Goal: Task Accomplishment & Management: Manage account settings

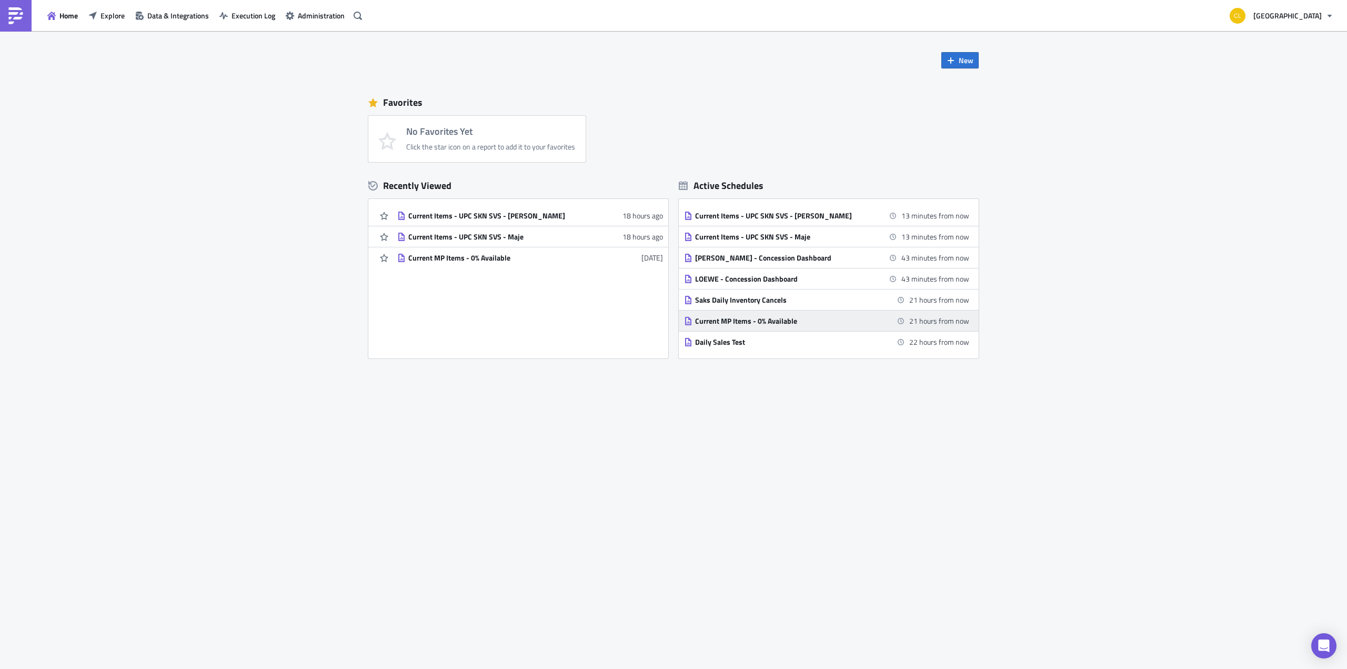
click at [773, 318] on div "Current MP Items - 0% Available" at bounding box center [787, 320] width 184 height 9
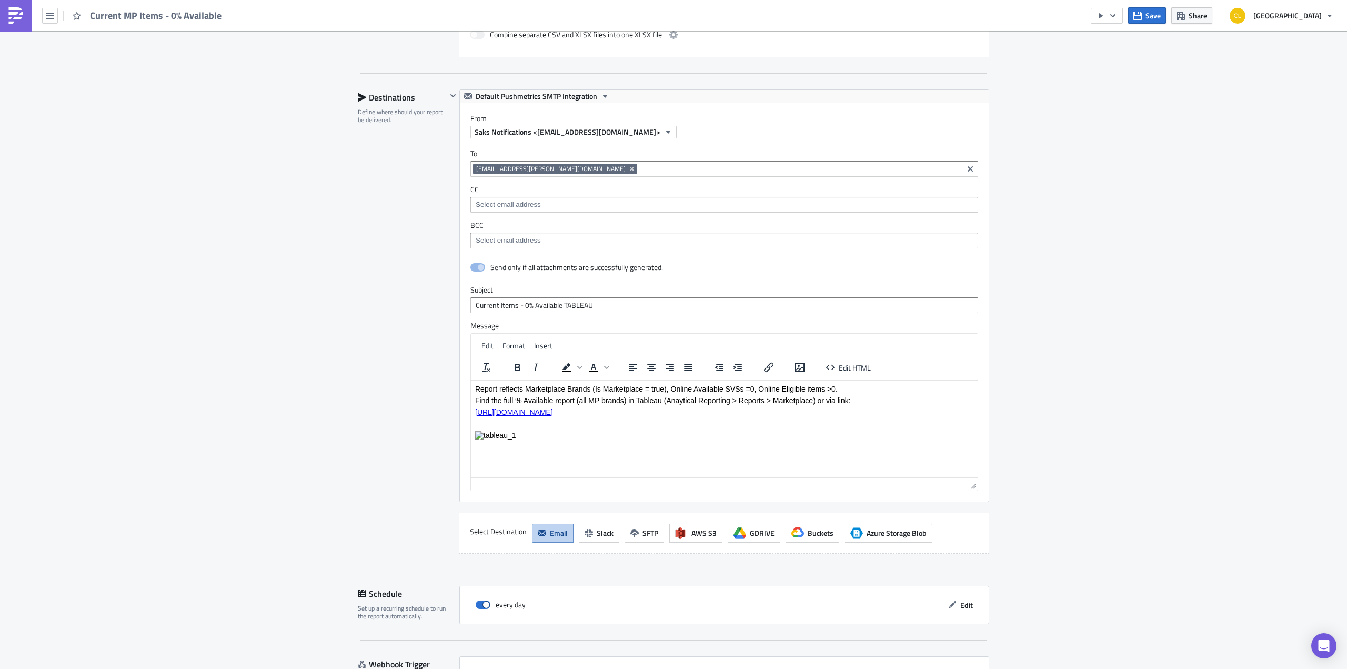
scroll to position [664, 0]
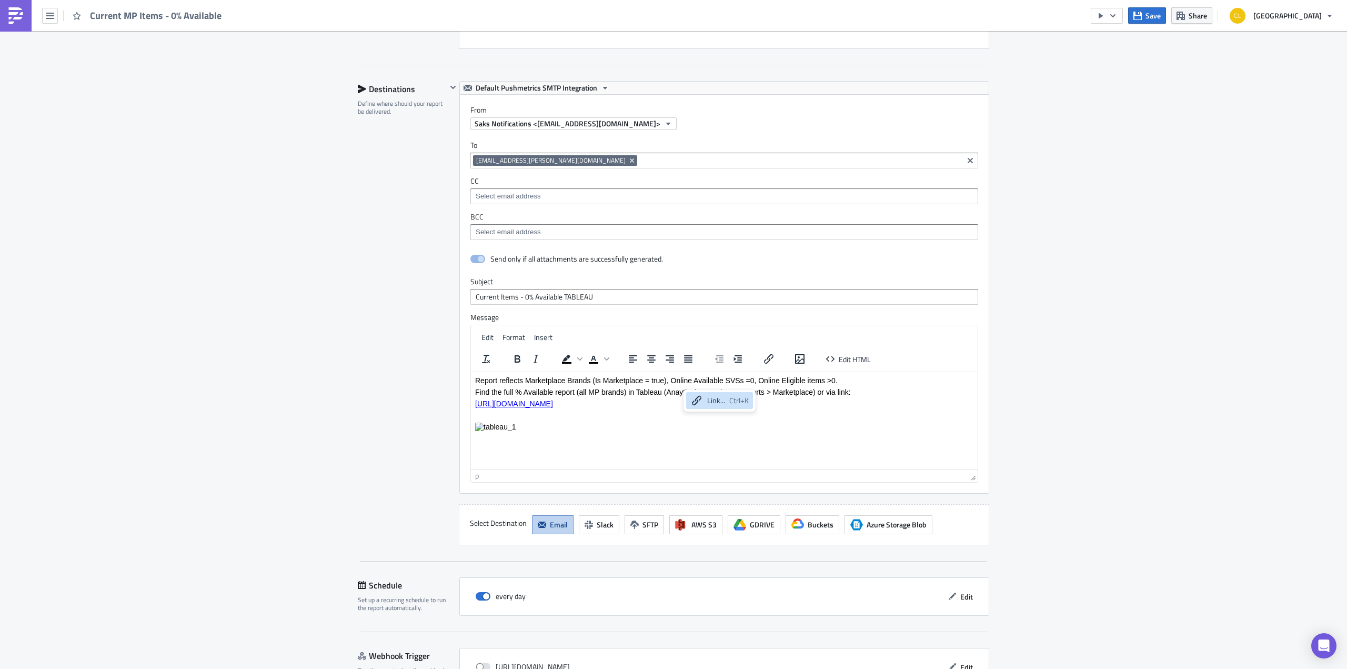
click at [674, 392] on p "Find the full % Available report (all MP brands) in Tableau (Anaytical Reportin…" at bounding box center [724, 391] width 498 height 8
click at [682, 395] on p "Find the full % Available report (all MP brands) in Tableau (Anaytical Reportin…" at bounding box center [724, 391] width 498 height 8
click at [679, 394] on p "Find the full % Available report (all MP brands) in Tableau (Anaytical Reportin…" at bounding box center [724, 391] width 498 height 8
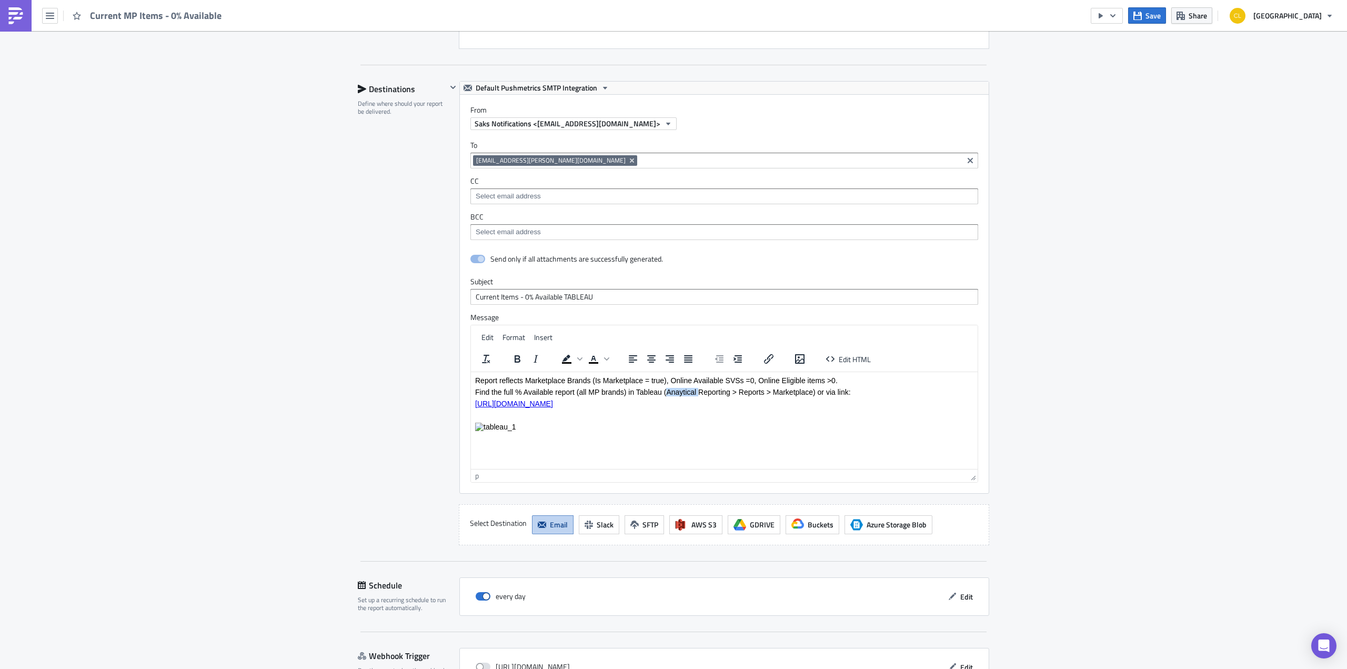
click at [679, 394] on p "Find the full % Available report (all MP brands) in Tableau (Anaytical Reportin…" at bounding box center [724, 391] width 498 height 8
click at [678, 391] on p "Find the full % Available report (all MP brands) in Tableau (Anaytical Reportin…" at bounding box center [724, 391] width 498 height 8
click at [585, 293] on input "Current Items - 0% Available TABLEAU" at bounding box center [724, 297] width 508 height 16
type input "Current Items - 0% Available"
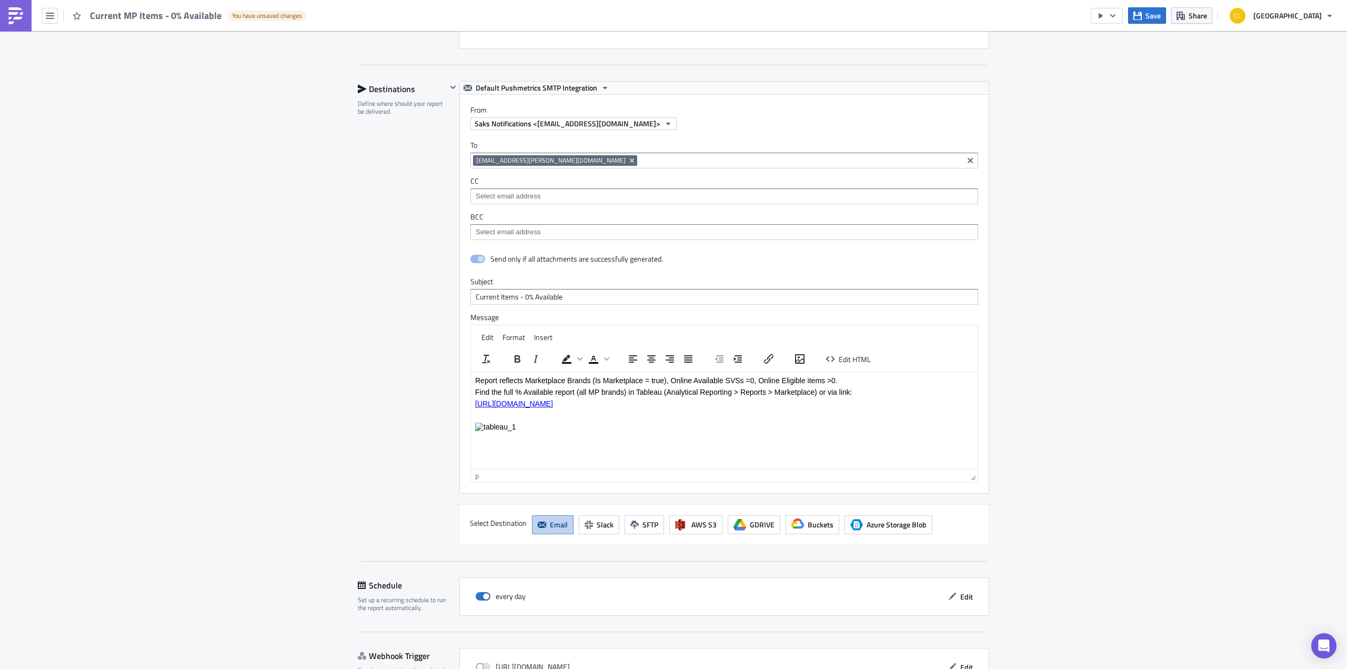
click at [628, 158] on icon "Remove Tag" at bounding box center [632, 160] width 8 height 8
type input "[EMAIL_ADDRESS][DOMAIN_NAME]"
click at [480, 170] on span "selectable options" at bounding box center [476, 175] width 8 height 11
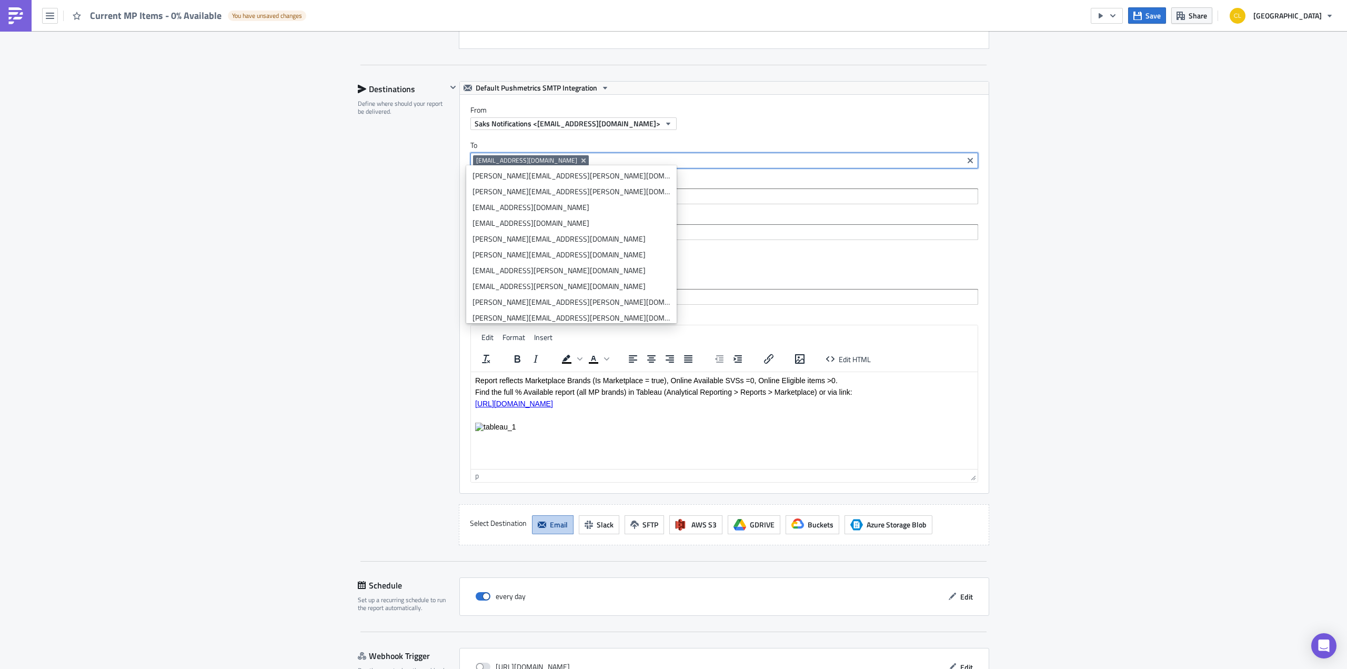
click at [659, 194] on input at bounding box center [723, 196] width 501 height 11
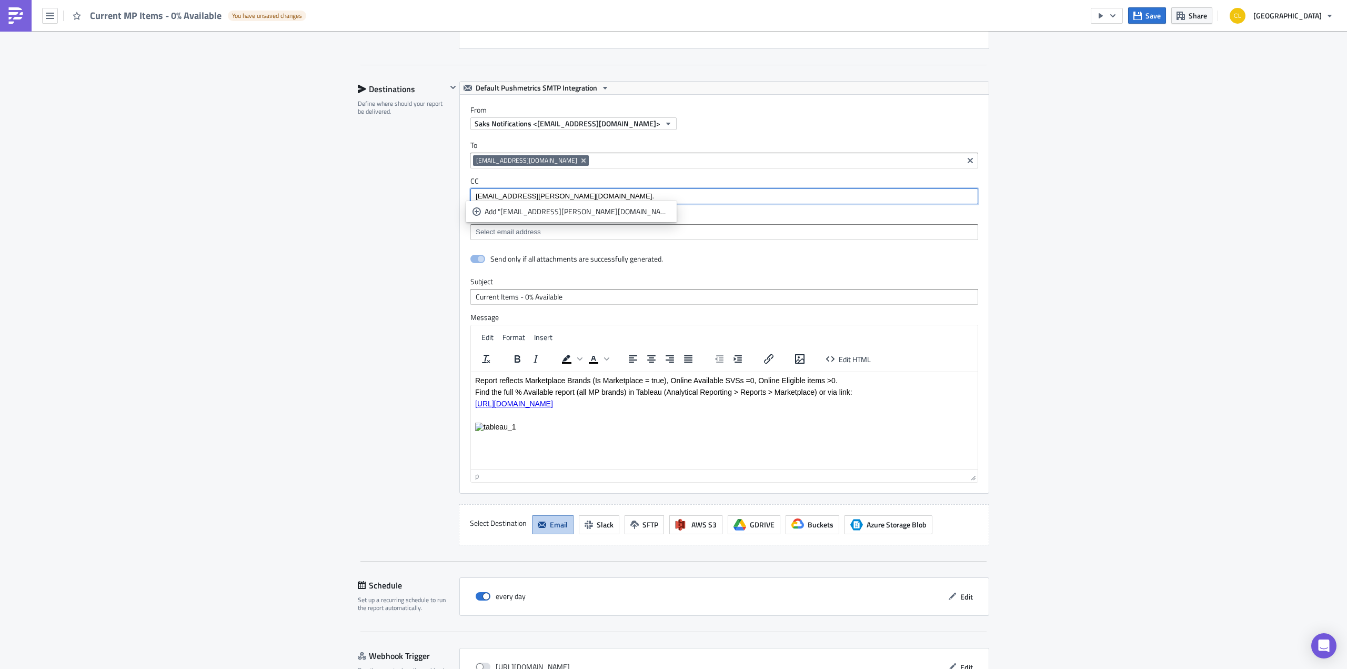
type input "[EMAIL_ADDRESS][PERSON_NAME][DOMAIN_NAME]"
drag, startPoint x: 561, startPoint y: 194, endPoint x: 464, endPoint y: 190, distance: 96.9
click at [464, 190] on div "To [EMAIL_ADDRESS][DOMAIN_NAME] [EMAIL_ADDRESS][DOMAIN_NAME] CC [DOMAIN_NAME][E…" at bounding box center [724, 190] width 529 height 120
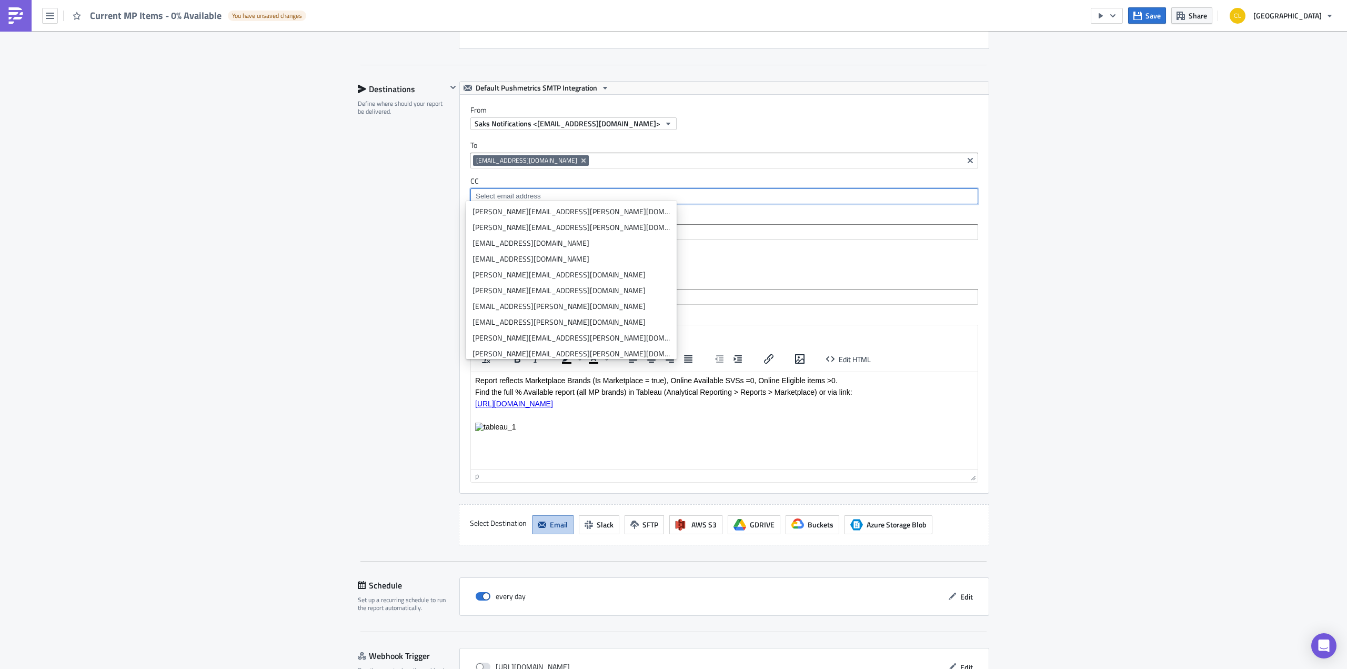
click at [804, 262] on div "Send only if all attachments are successfully generated." at bounding box center [724, 259] width 508 height 18
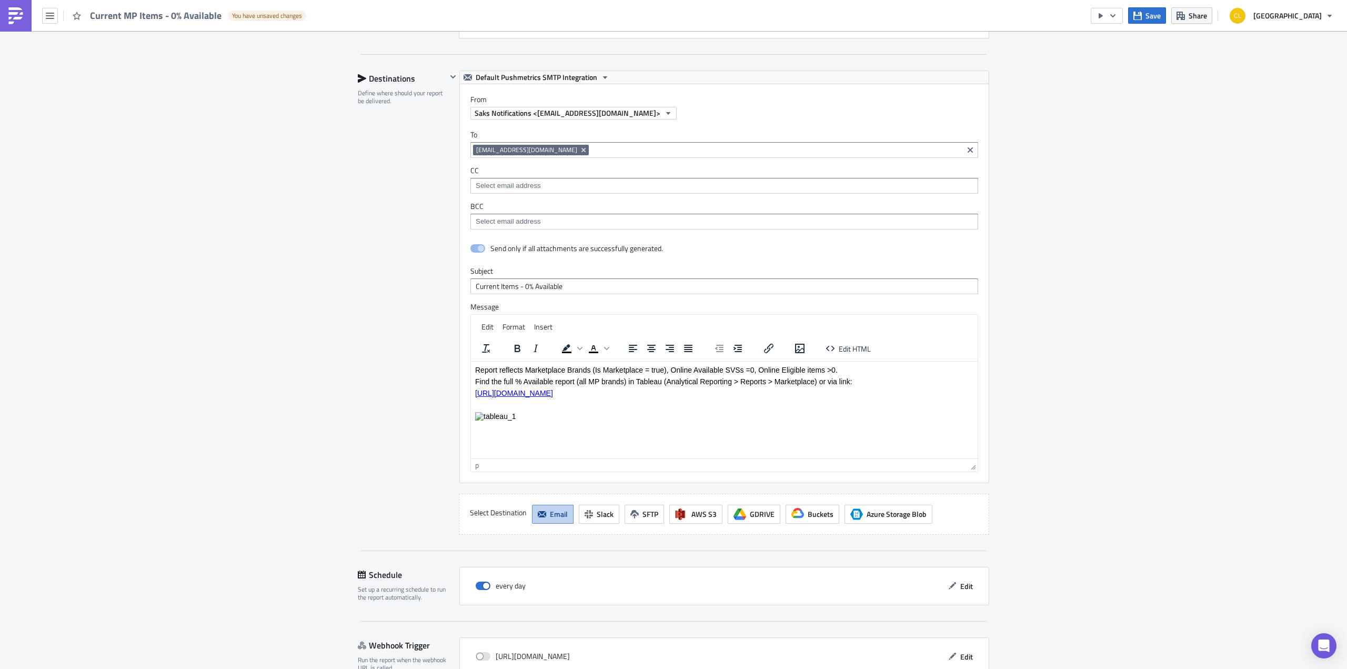
scroll to position [728, 0]
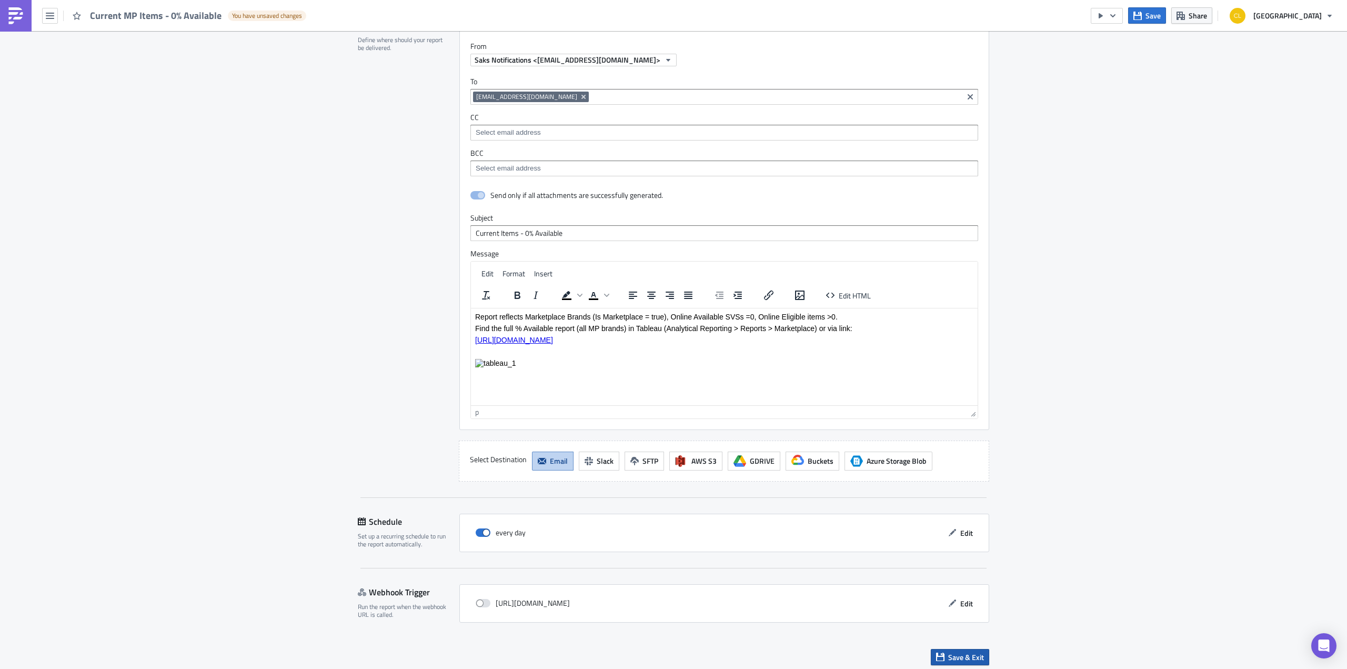
click at [978, 651] on span "Save & Exit" at bounding box center [966, 656] width 36 height 11
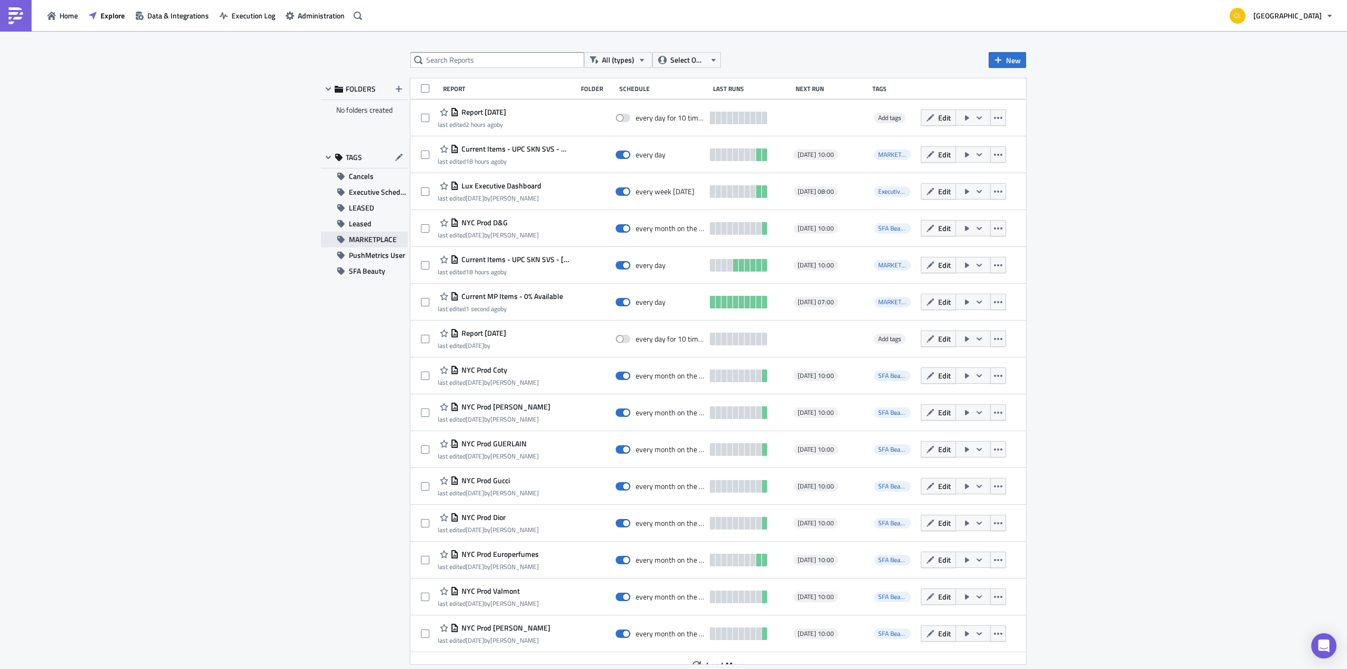
click at [381, 238] on span "MARKETPLACE" at bounding box center [373, 239] width 48 height 16
